Goal: Answer question/provide support: Answer question/provide support

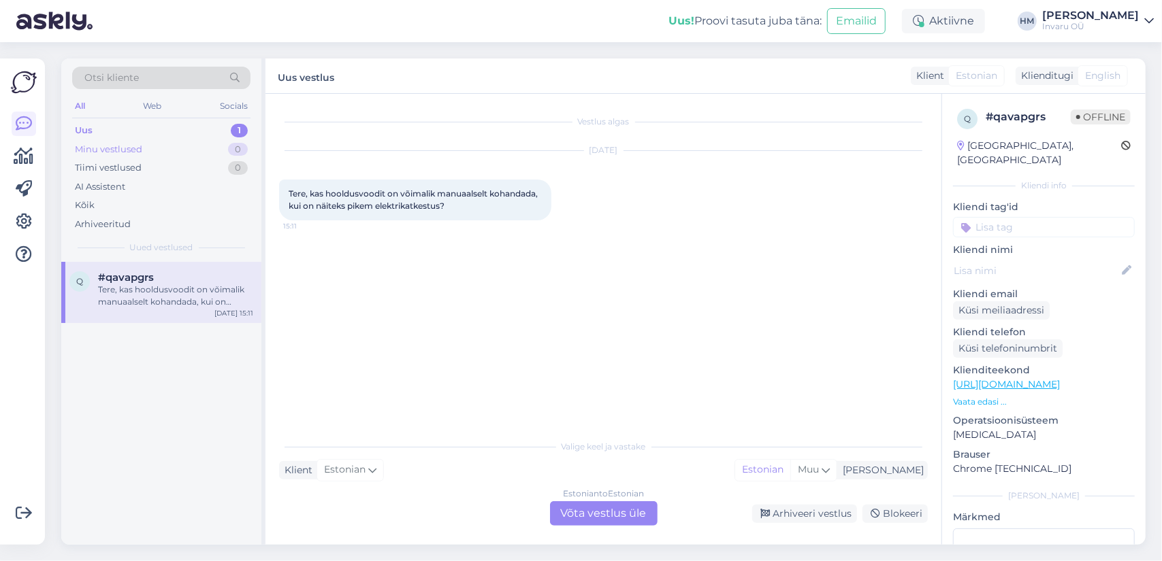
click at [86, 148] on div "Minu vestlused" at bounding box center [108, 150] width 67 height 14
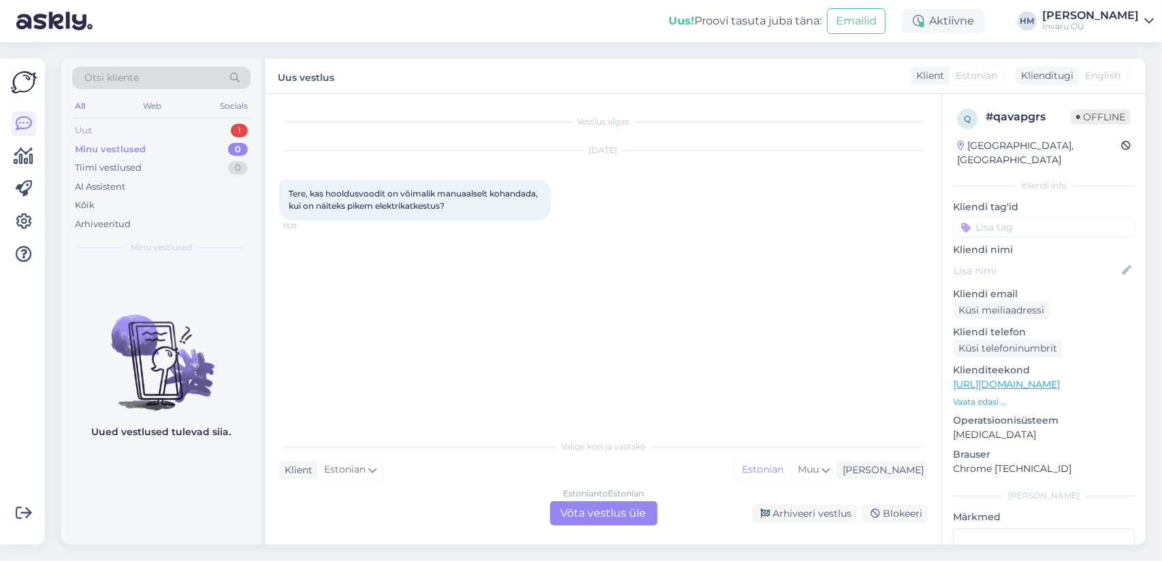
click at [89, 130] on div "Uus" at bounding box center [83, 131] width 17 height 14
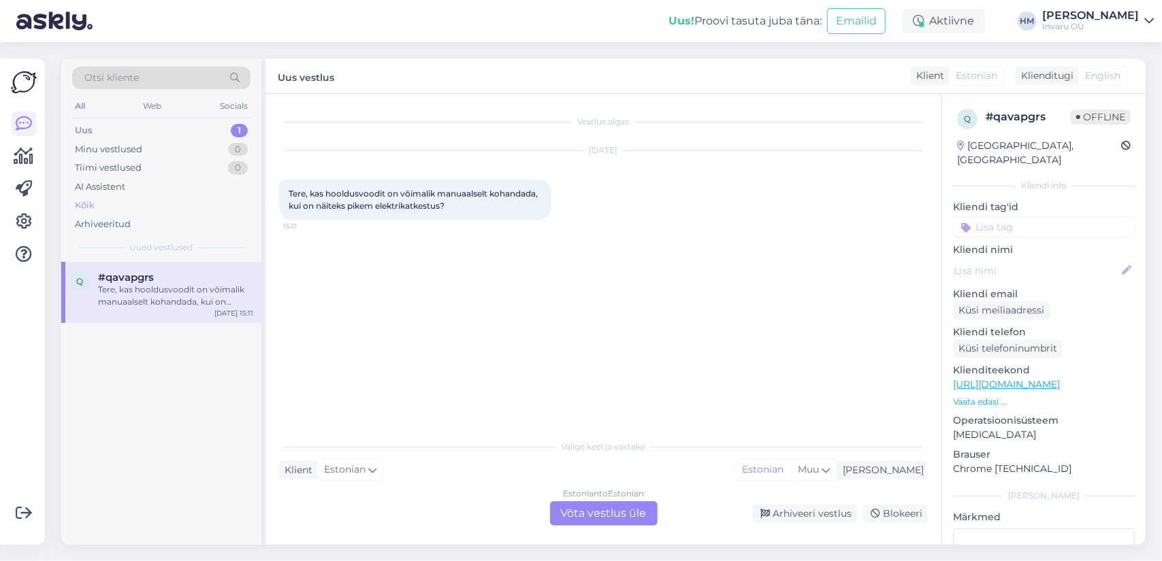
click at [93, 201] on div "Kõik" at bounding box center [85, 206] width 20 height 14
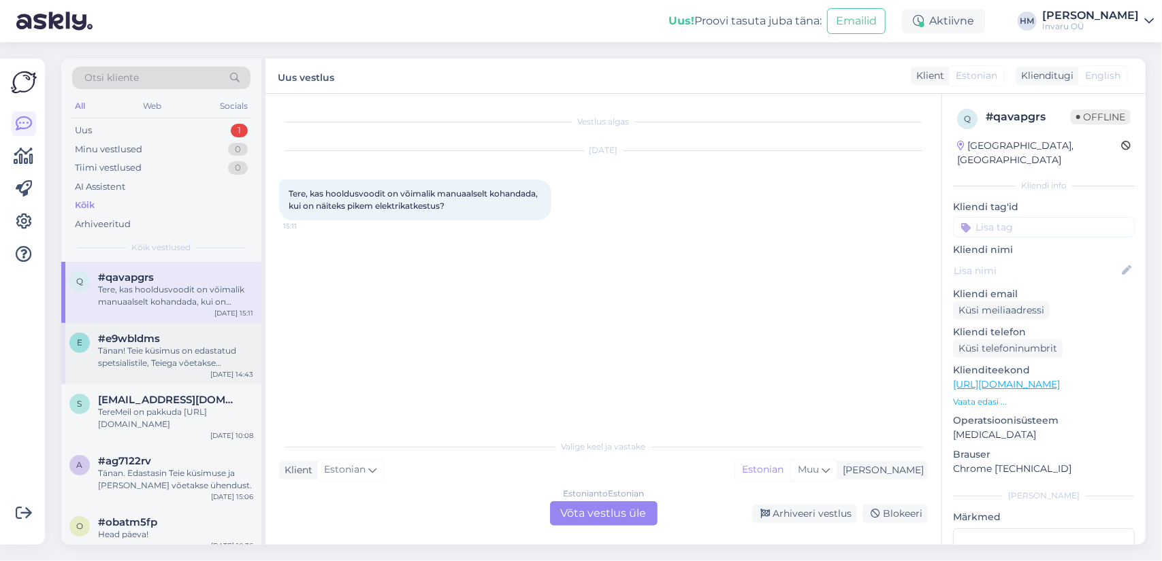
click at [121, 352] on div "Tänan! Teie küsimus on edastatud spetsialistile, Teiega võetakse ühendust." at bounding box center [175, 357] width 155 height 24
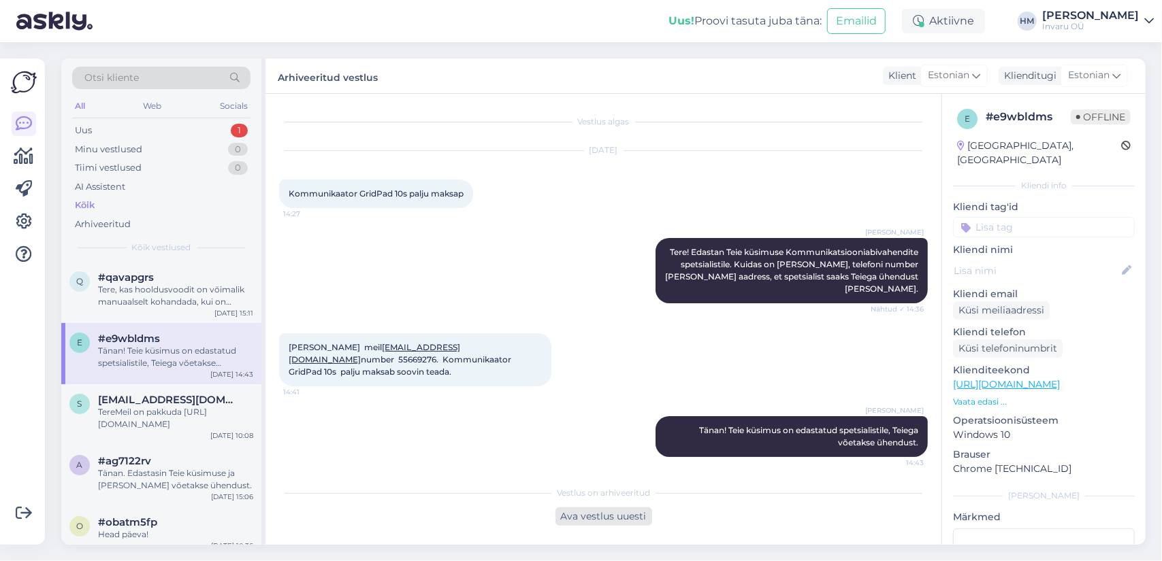
click at [629, 513] on div "Ava vestlus uuesti" at bounding box center [603, 517] width 97 height 18
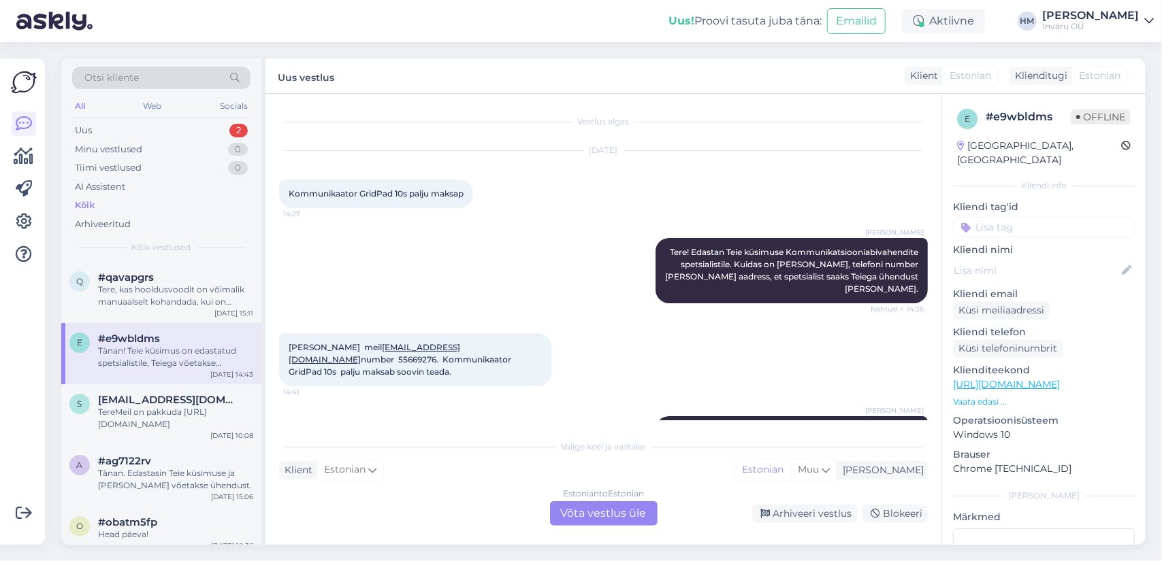
click at [646, 514] on div "Estonian to Estonian Võta vestlus üle" at bounding box center [604, 514] width 108 height 24
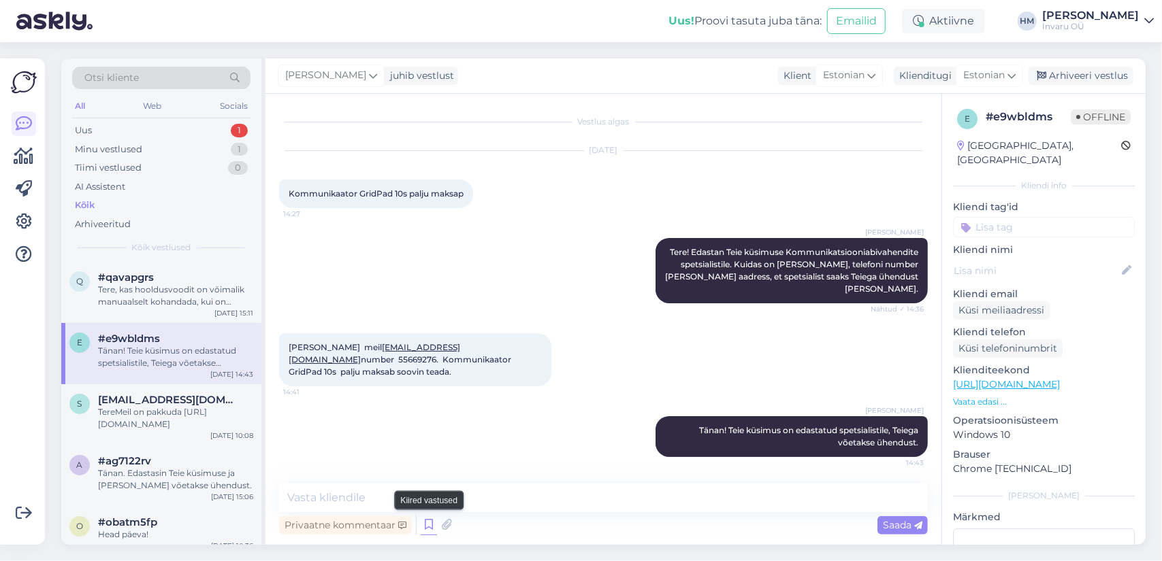
click at [426, 526] on icon at bounding box center [429, 525] width 16 height 20
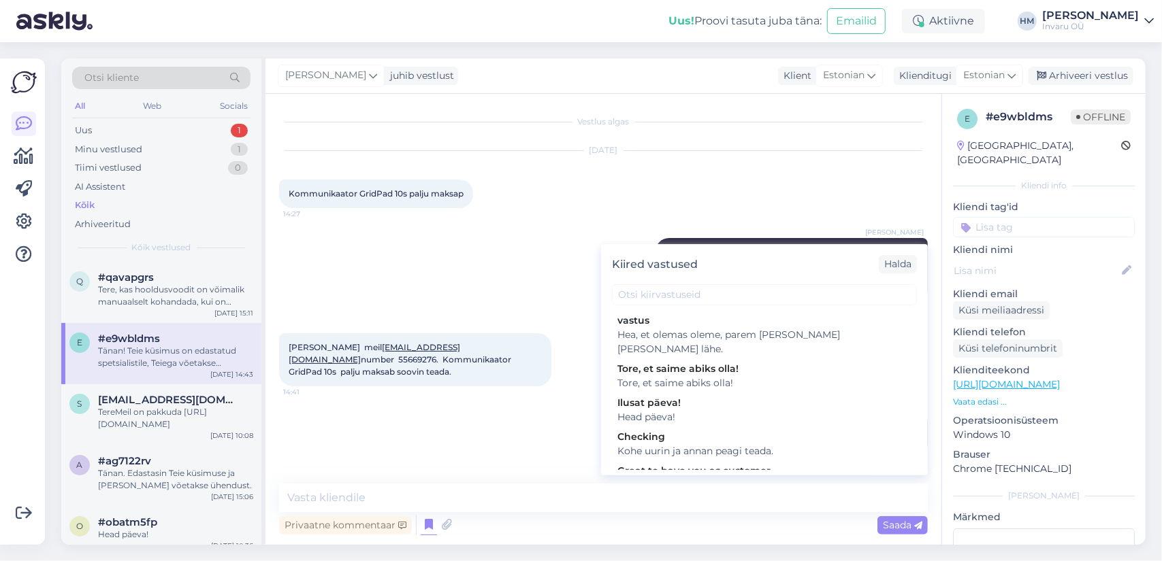
scroll to position [136, 0]
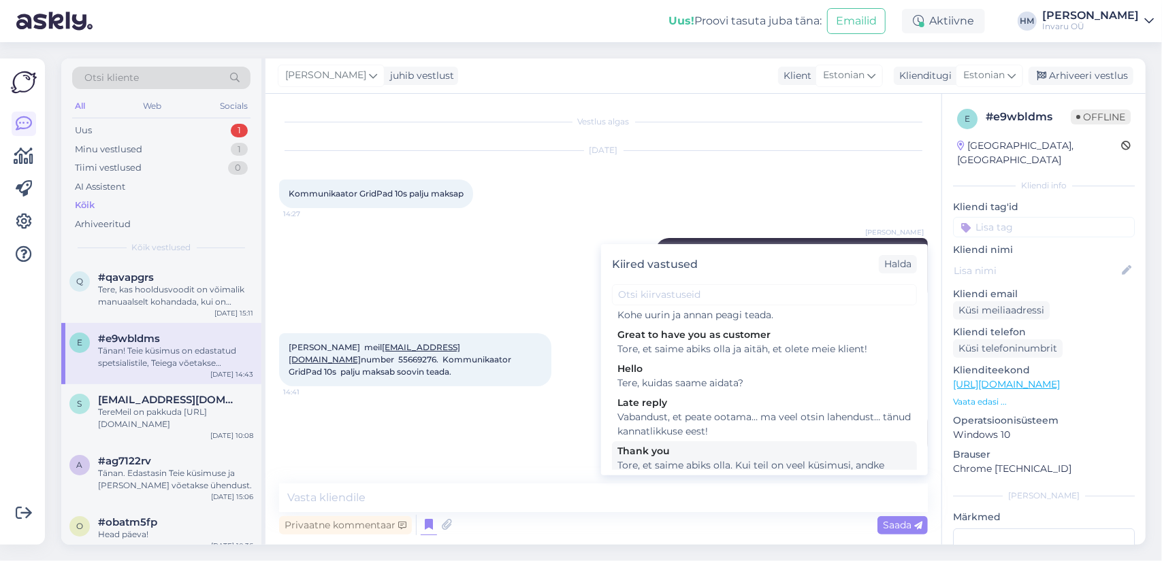
click at [739, 459] on div "Tore, et saime abiks olla. Kui teil on veel küsimusi, andke julgelt märku ja ai…" at bounding box center [764, 473] width 294 height 29
type textarea "Tore, et saime abiks olla. Kui teil on veel küsimusi, andke julgelt märku ja ai…"
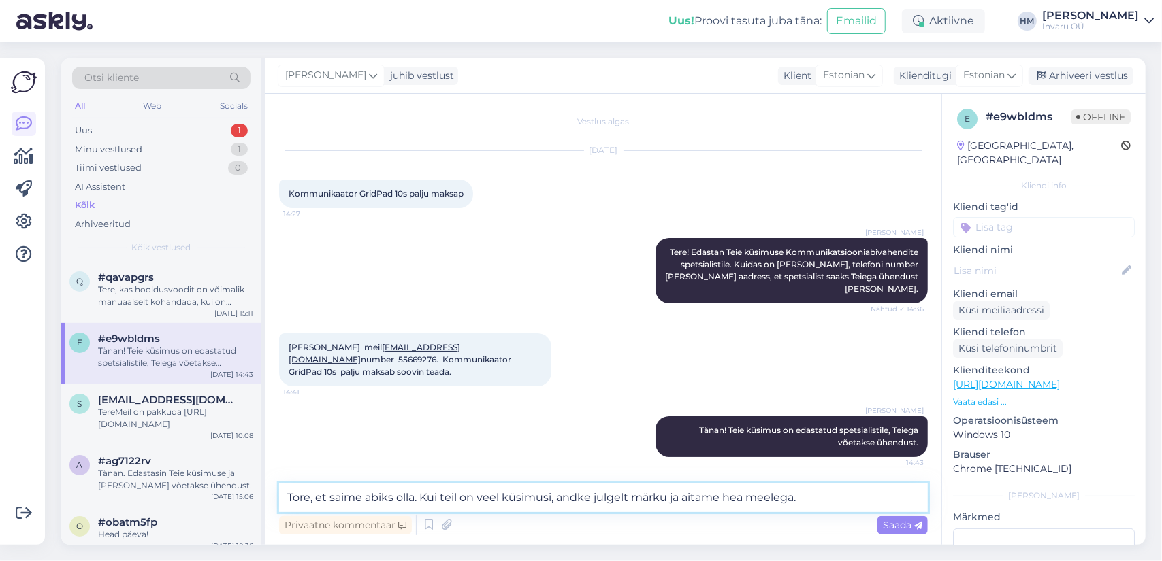
drag, startPoint x: 809, startPoint y: 497, endPoint x: 419, endPoint y: 499, distance: 389.9
click at [419, 499] on textarea "Tore, et saime abiks olla. Kui teil on veel küsimusi, andke julgelt märku ja ai…" at bounding box center [603, 498] width 649 height 29
click at [805, 493] on textarea "Tore, et saime abiks olla. Kui teil on veel küsimusi, andke julgelt märku ja ai…" at bounding box center [603, 498] width 649 height 29
drag, startPoint x: 813, startPoint y: 495, endPoint x: 291, endPoint y: 488, distance: 521.3
click at [284, 484] on textarea "Tore, et saime abiks olla. Kui teil on veel küsimusi, andke julgelt märku ja ai…" at bounding box center [603, 498] width 649 height 29
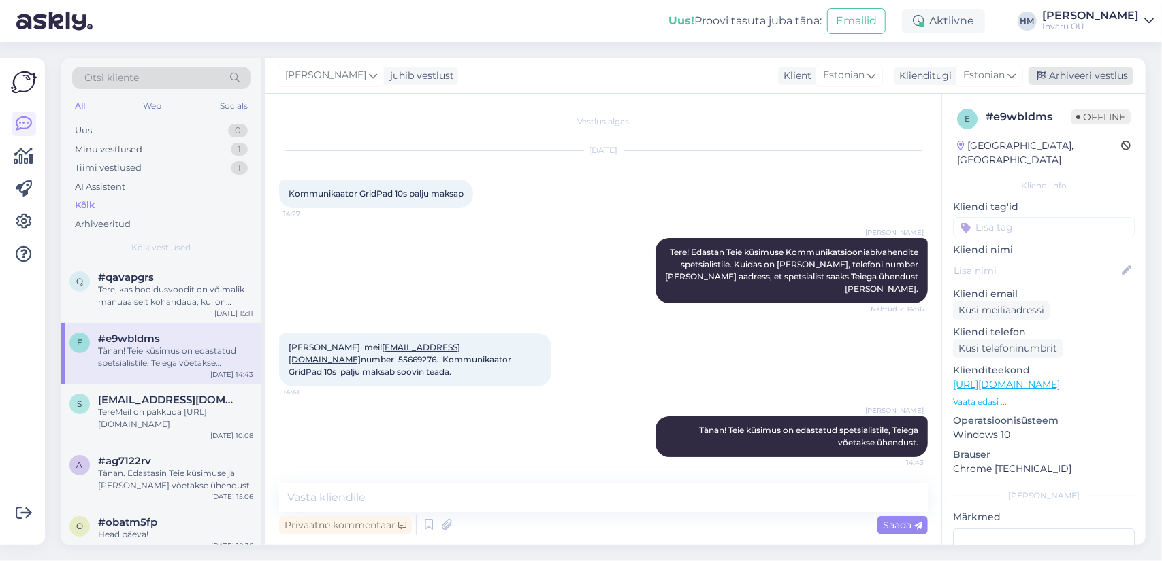
click at [1119, 73] on div "Arhiveeri vestlus" at bounding box center [1080, 76] width 105 height 18
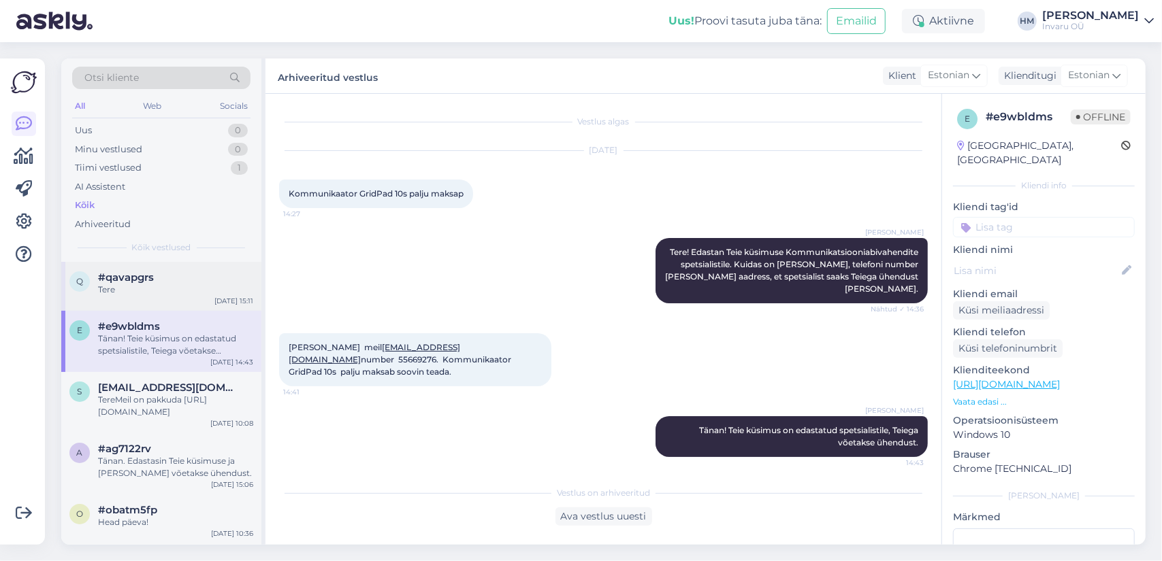
click at [142, 278] on span "#qavapgrs" at bounding box center [126, 278] width 56 height 12
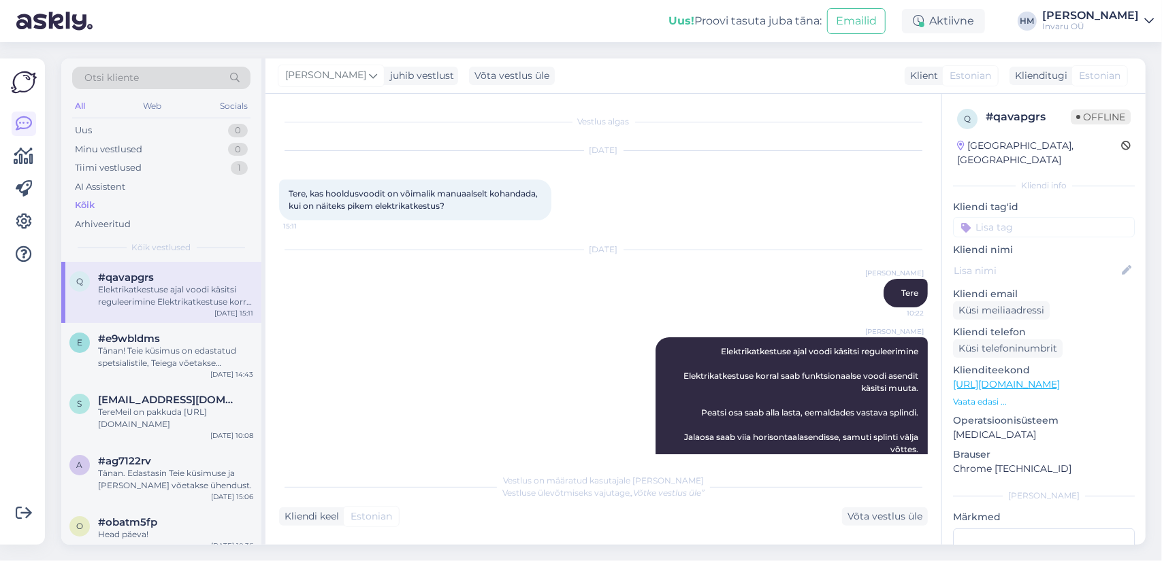
scroll to position [73, 0]
